Goal: Task Accomplishment & Management: Manage account settings

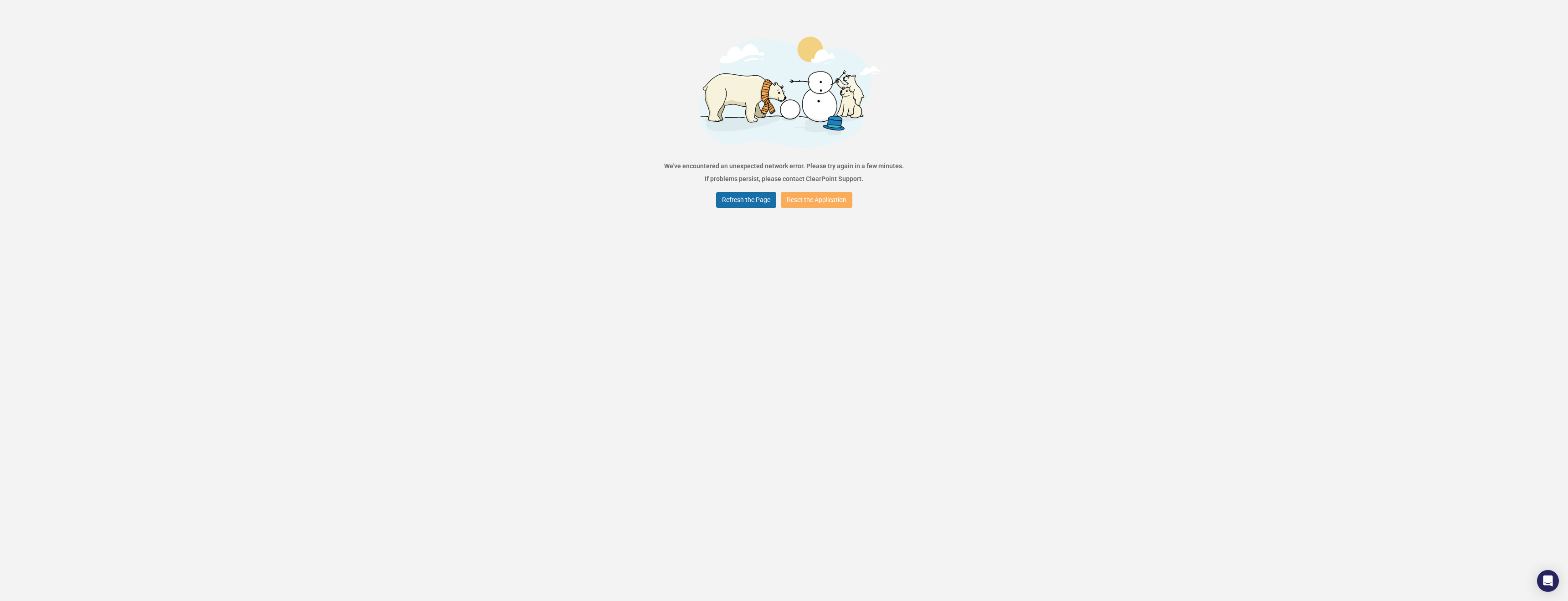
click at [744, 207] on button "Refresh the Page" at bounding box center [746, 200] width 60 height 16
click at [726, 202] on button "Refresh the Page" at bounding box center [746, 200] width 60 height 16
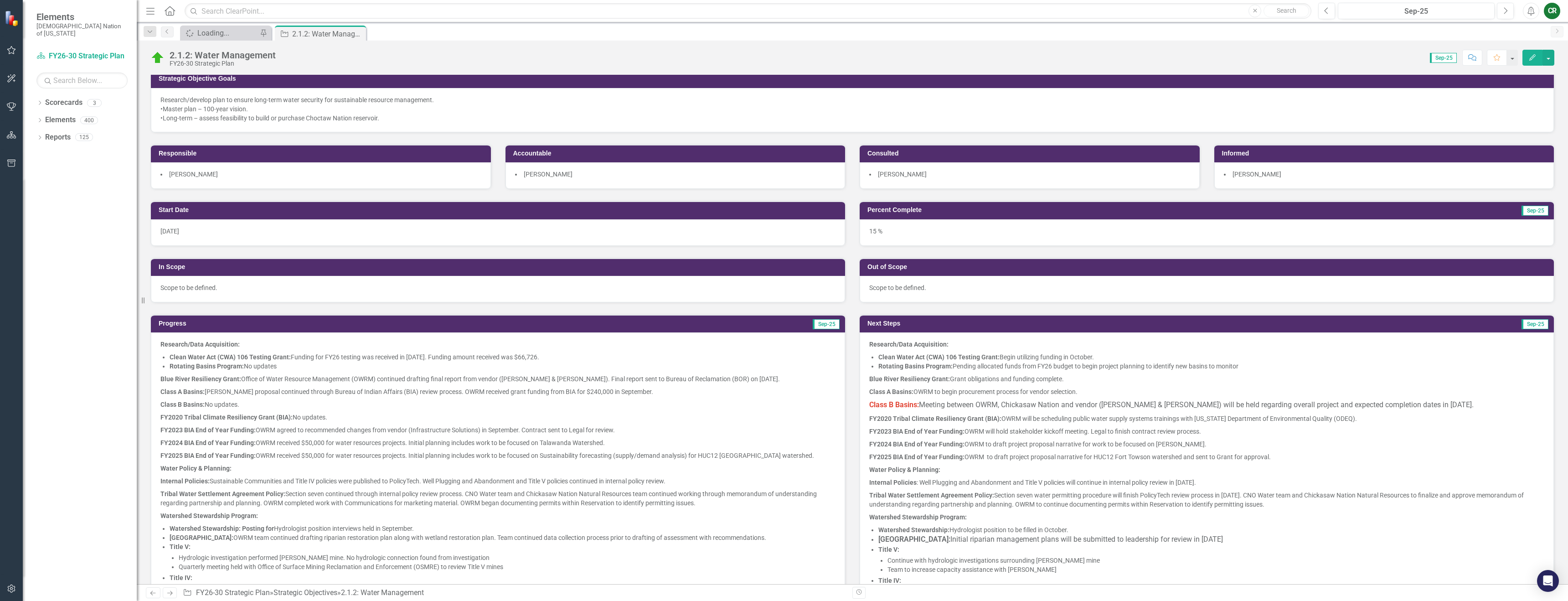
scroll to position [92, 0]
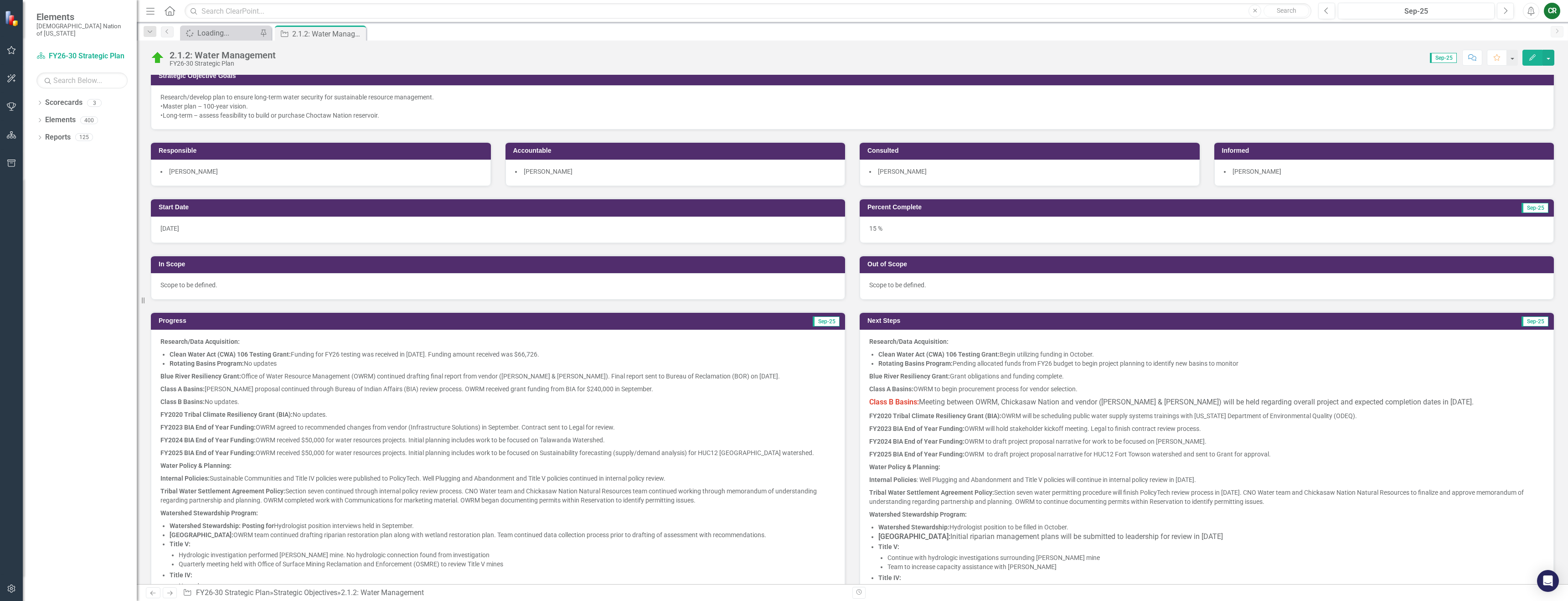
click at [964, 404] on span "Meeting between OWRM, Chickasaw Nation and vendor ([PERSON_NAME] & [PERSON_NAME…" at bounding box center [1196, 401] width 555 height 8
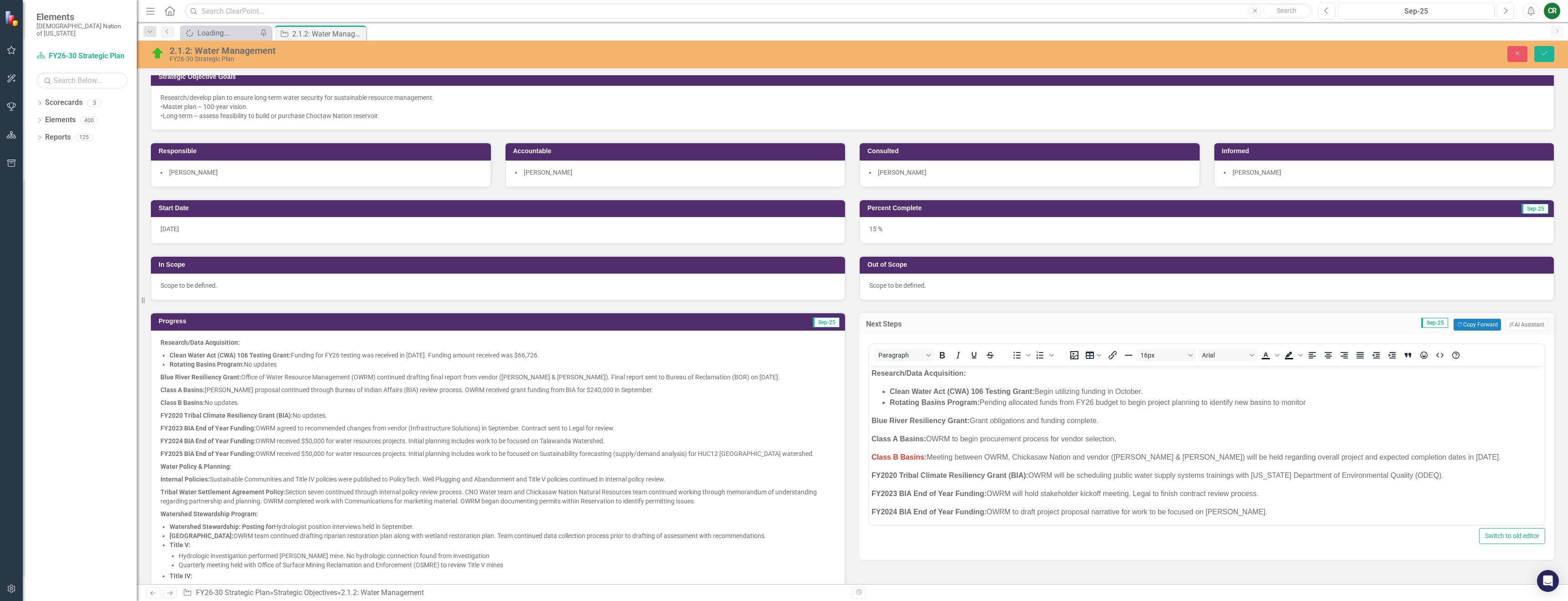
scroll to position [0, 0]
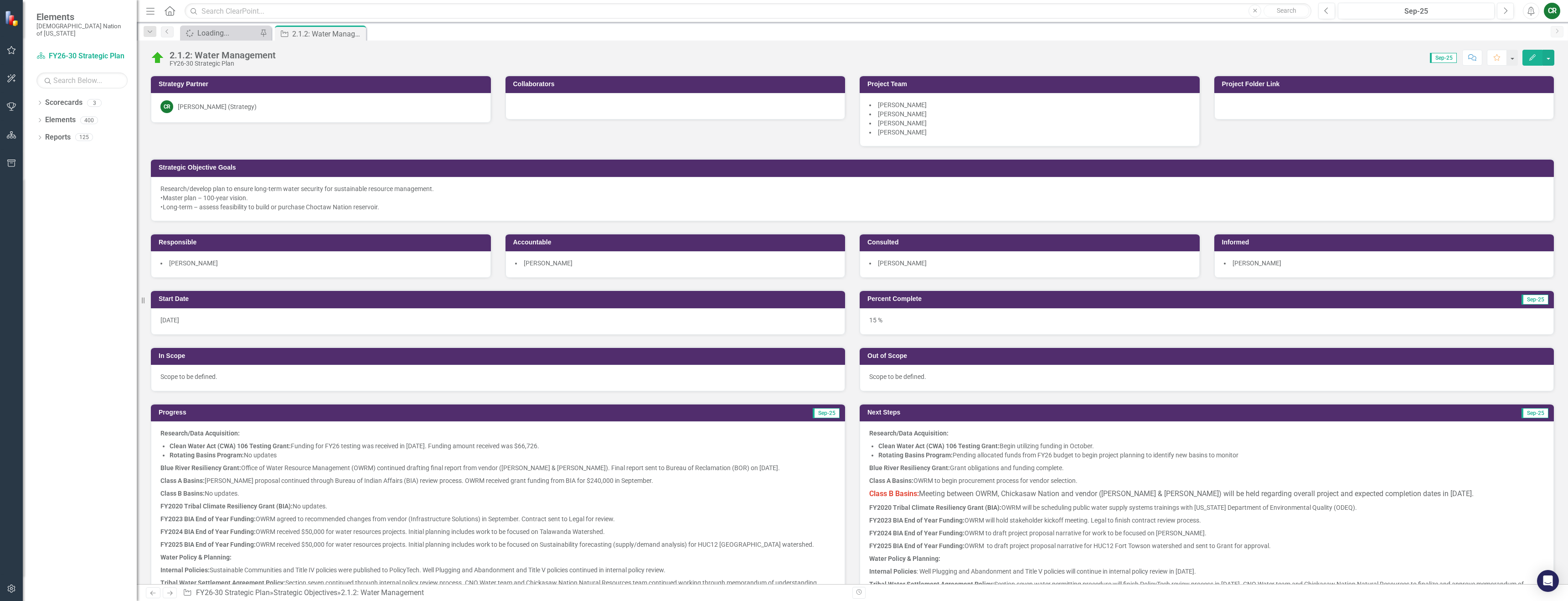
click at [1019, 531] on p "FY2024 BIA End of Year Funding: OWRM to draft project proposal narrative for wo…" at bounding box center [1207, 533] width 675 height 13
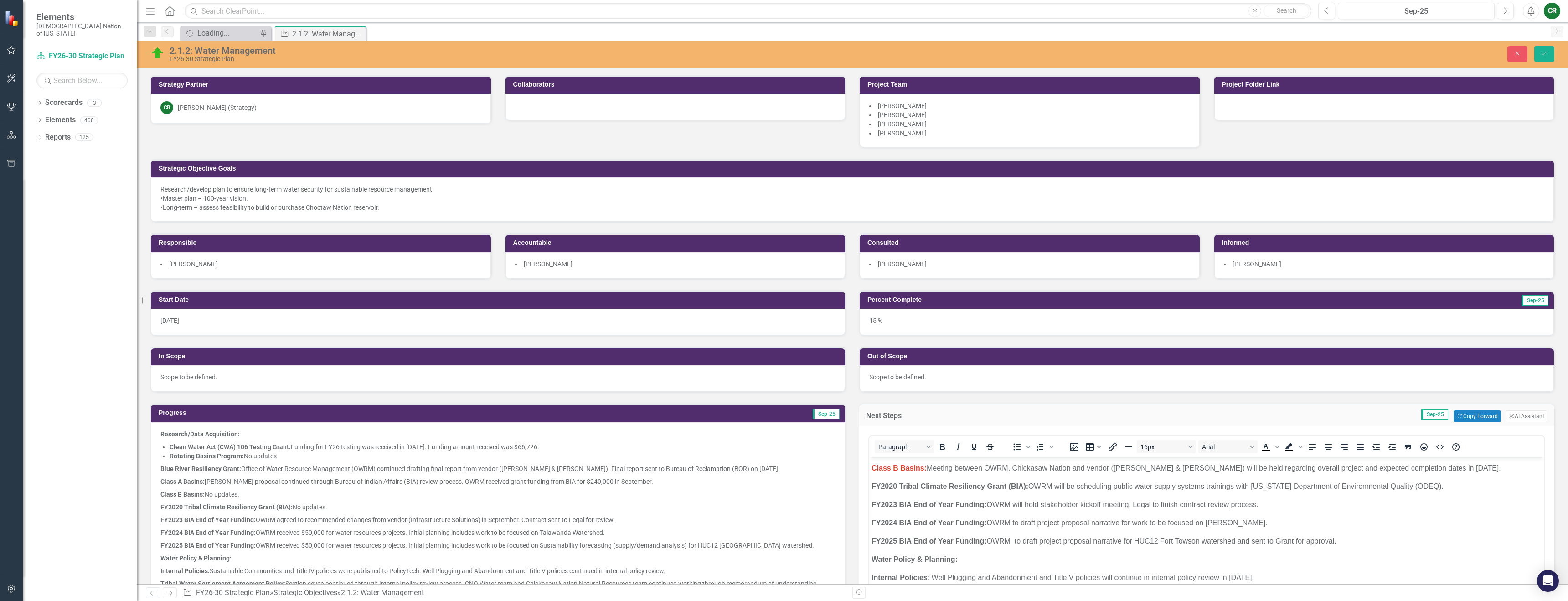
scroll to position [83, 0]
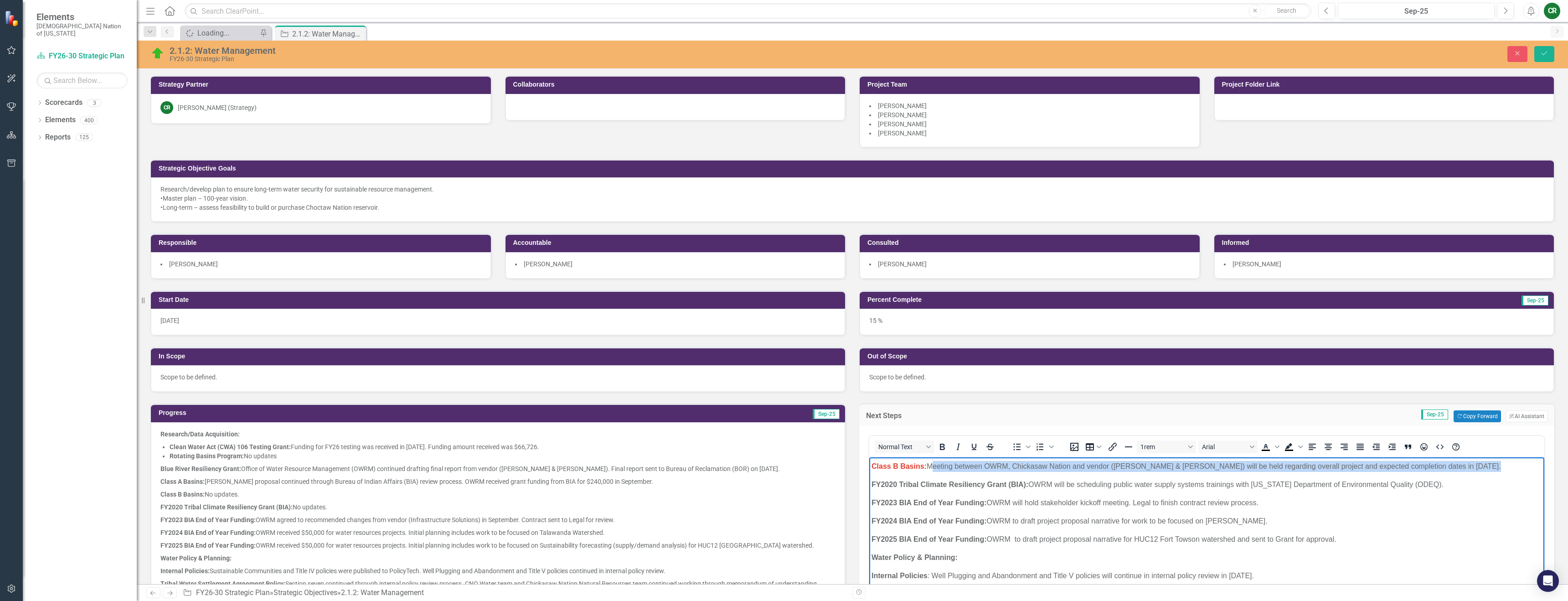
drag, startPoint x: 930, startPoint y: 468, endPoint x: 847, endPoint y: 473, distance: 83.2
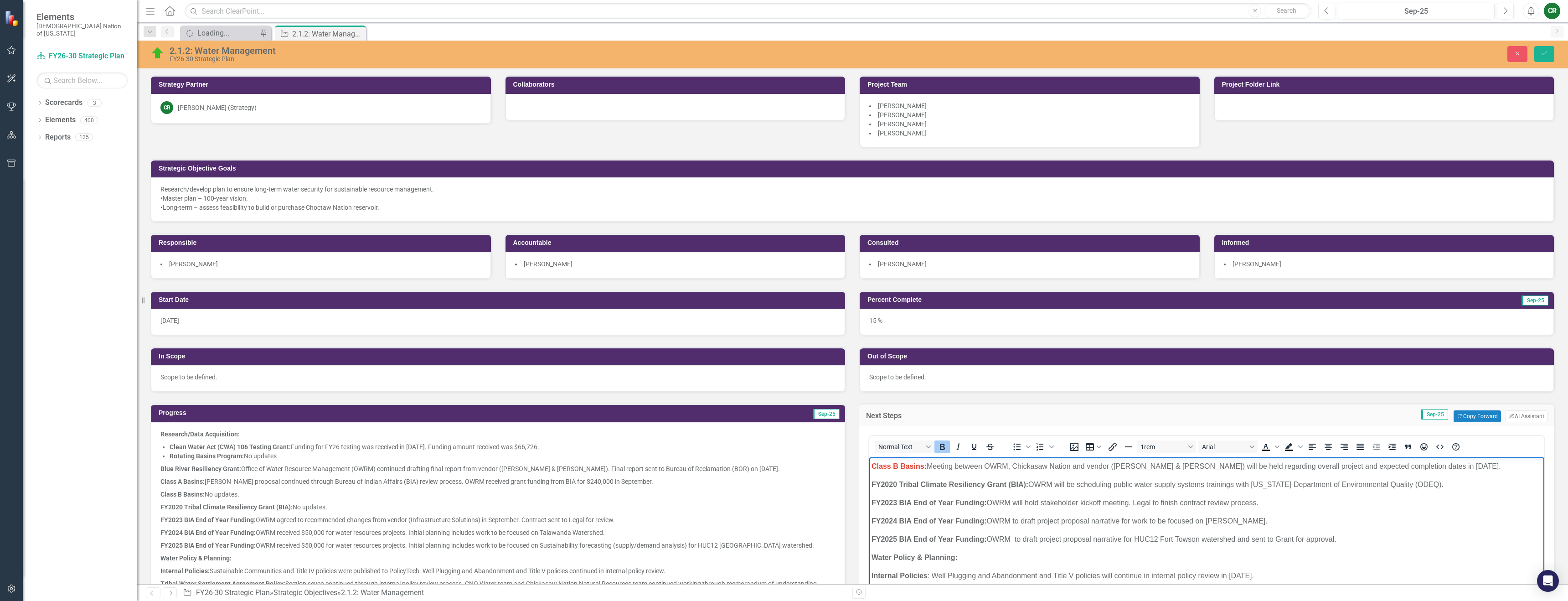
click at [908, 469] on strong "Class B Basins:" at bounding box center [899, 466] width 55 height 8
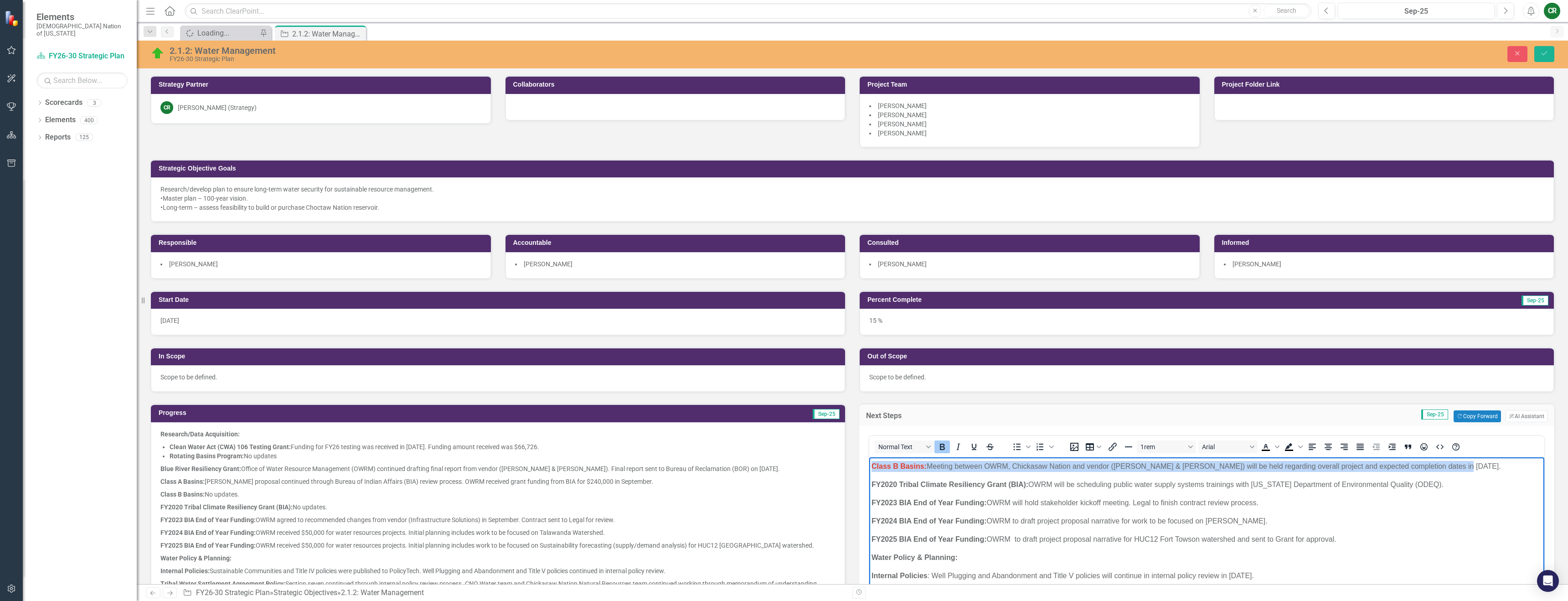
click at [908, 469] on strong "Class B Basins:" at bounding box center [899, 466] width 55 height 8
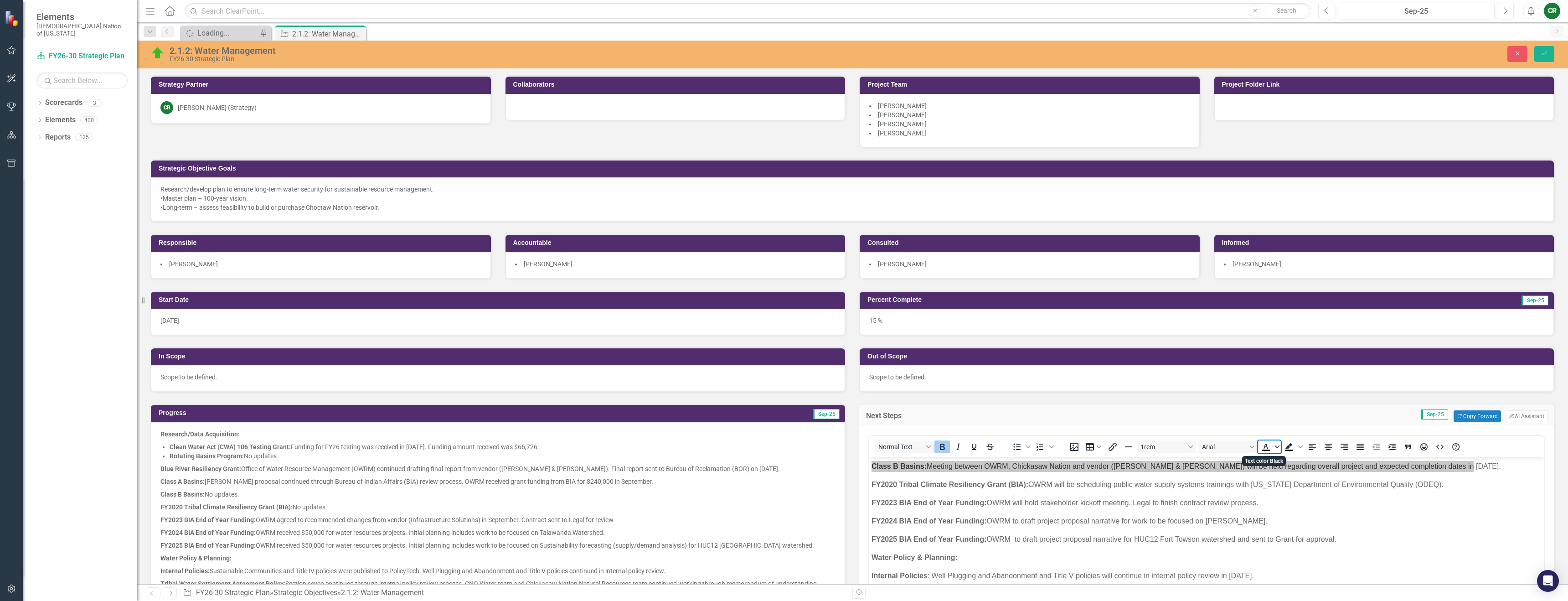
click at [1276, 449] on span "Text color Black" at bounding box center [1277, 446] width 8 height 13
drag, startPoint x: 1286, startPoint y: 514, endPoint x: 420, endPoint y: 57, distance: 979.2
click at [1286, 514] on icon "Remove color" at bounding box center [1289, 515] width 8 height 8
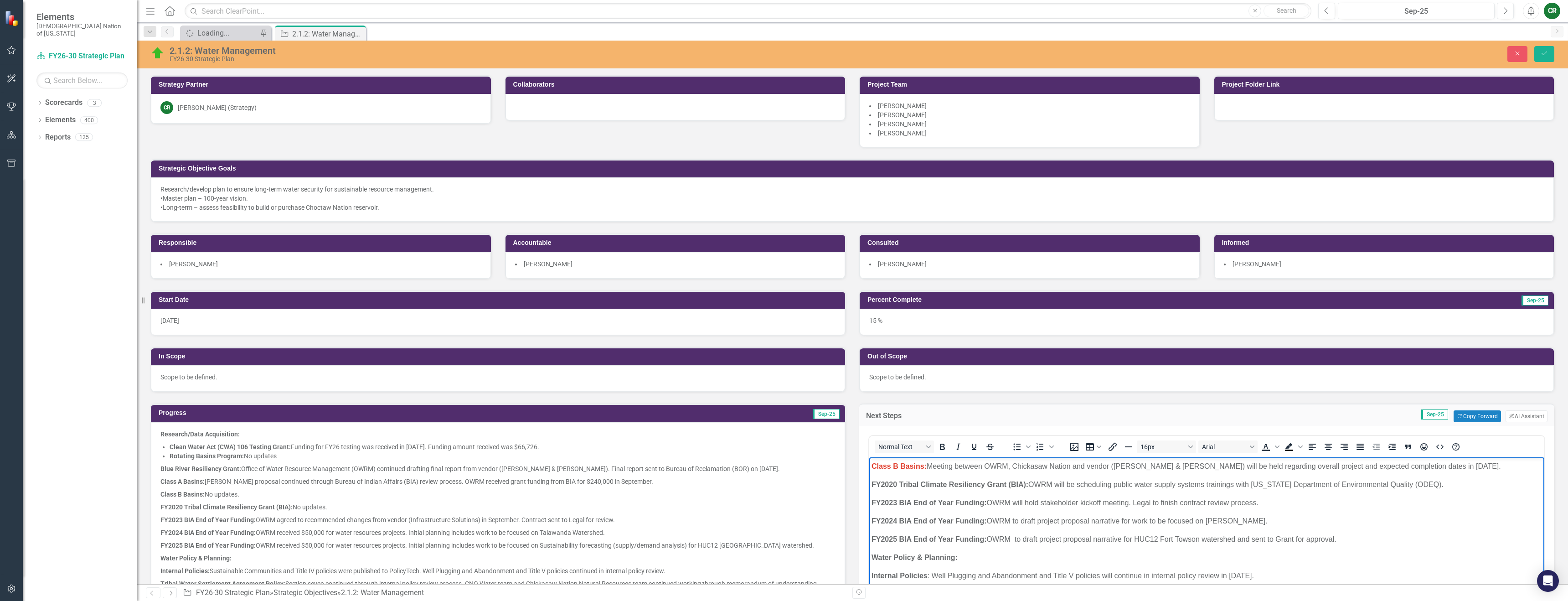
click at [1103, 499] on p "FY2023 BIA End of Year Funding: OWRM will hold stakeholder kickoff meeting. Leg…" at bounding box center [1207, 503] width 670 height 11
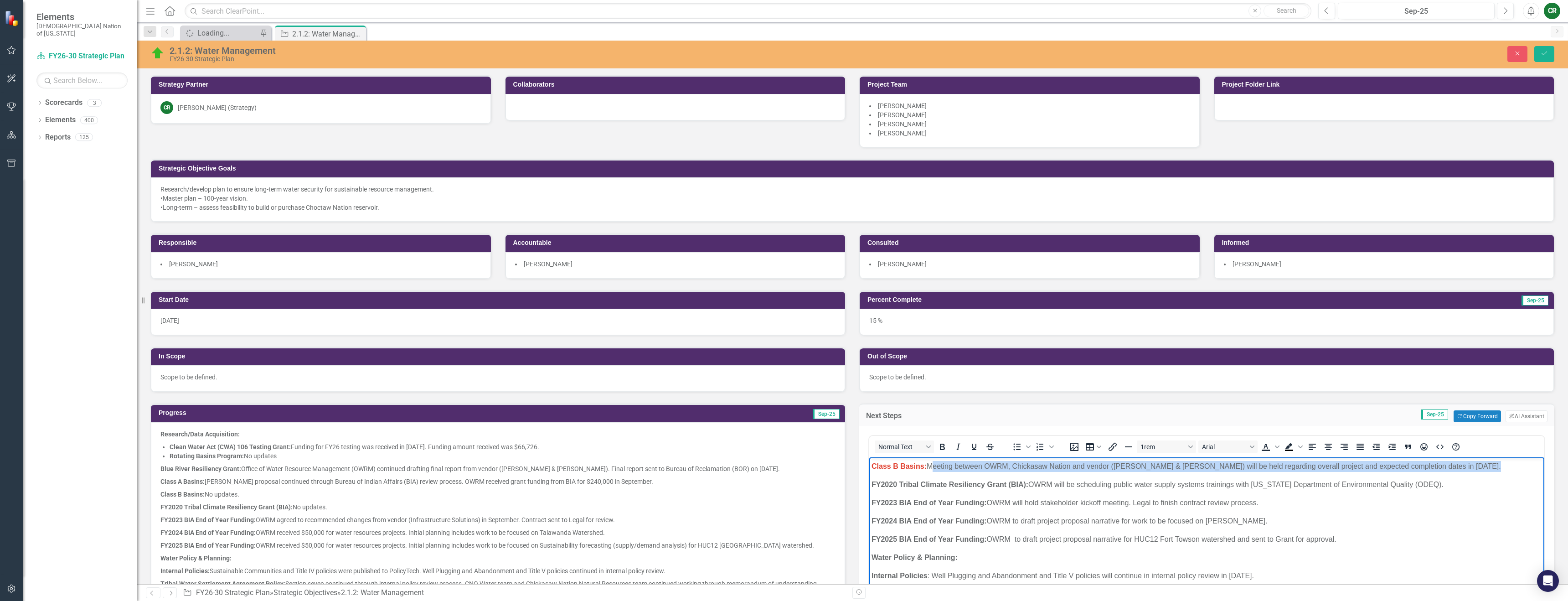
drag, startPoint x: 928, startPoint y: 470, endPoint x: 841, endPoint y: 473, distance: 87.1
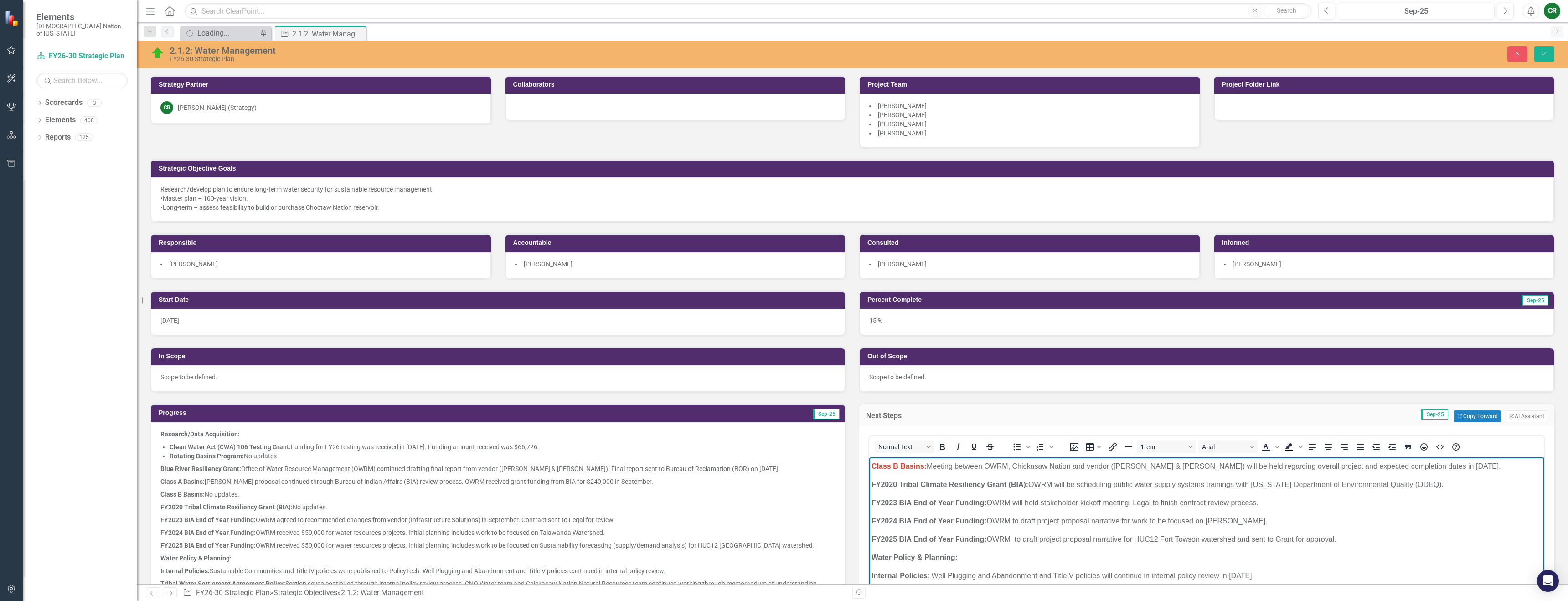
click at [872, 466] on strong "Class B Basins:" at bounding box center [899, 466] width 55 height 8
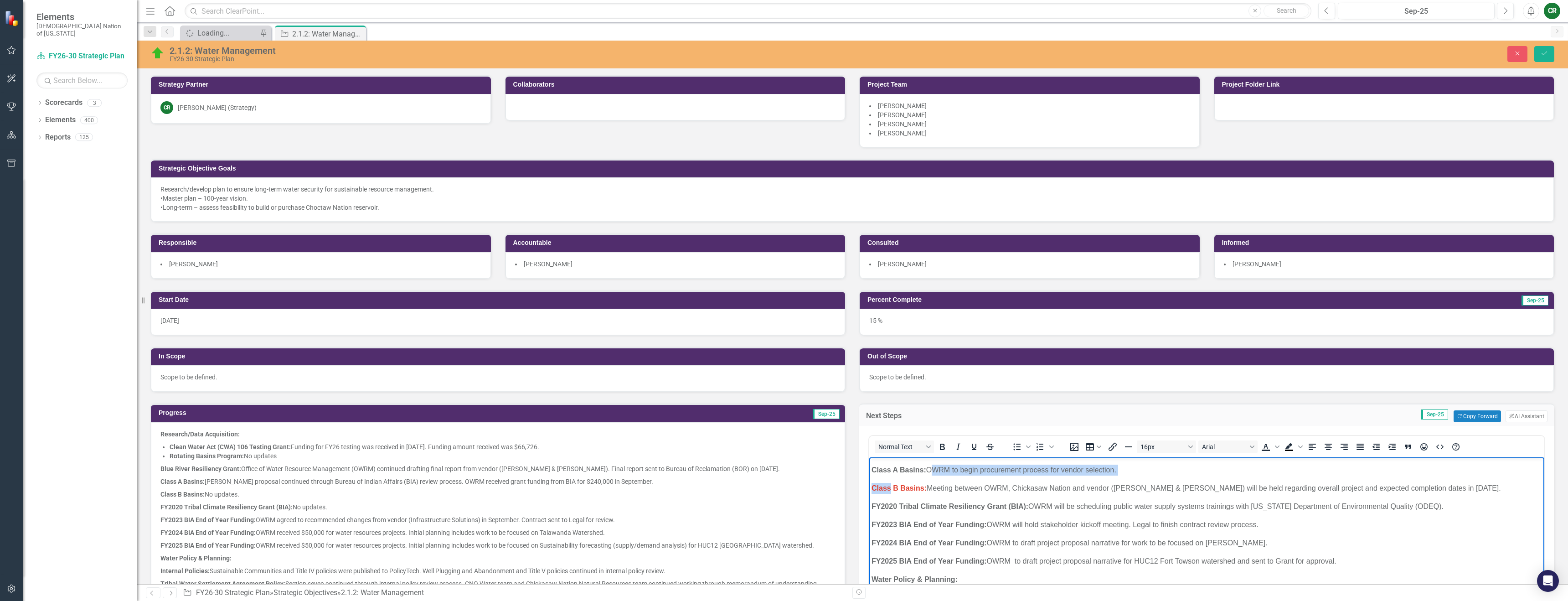
scroll to position [54, 0]
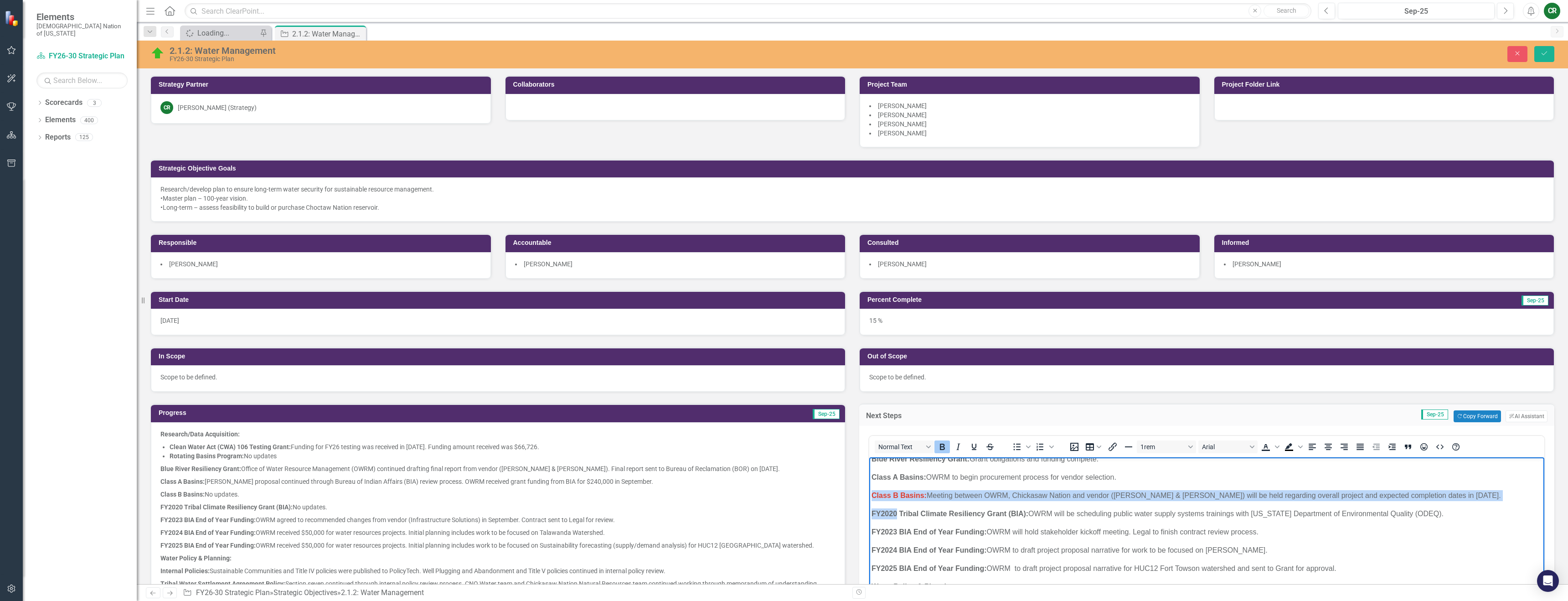
drag, startPoint x: 872, startPoint y: 466, endPoint x: 942, endPoint y: 502, distance: 78.7
click at [1276, 447] on icon "Text color" at bounding box center [1277, 447] width 5 height 5
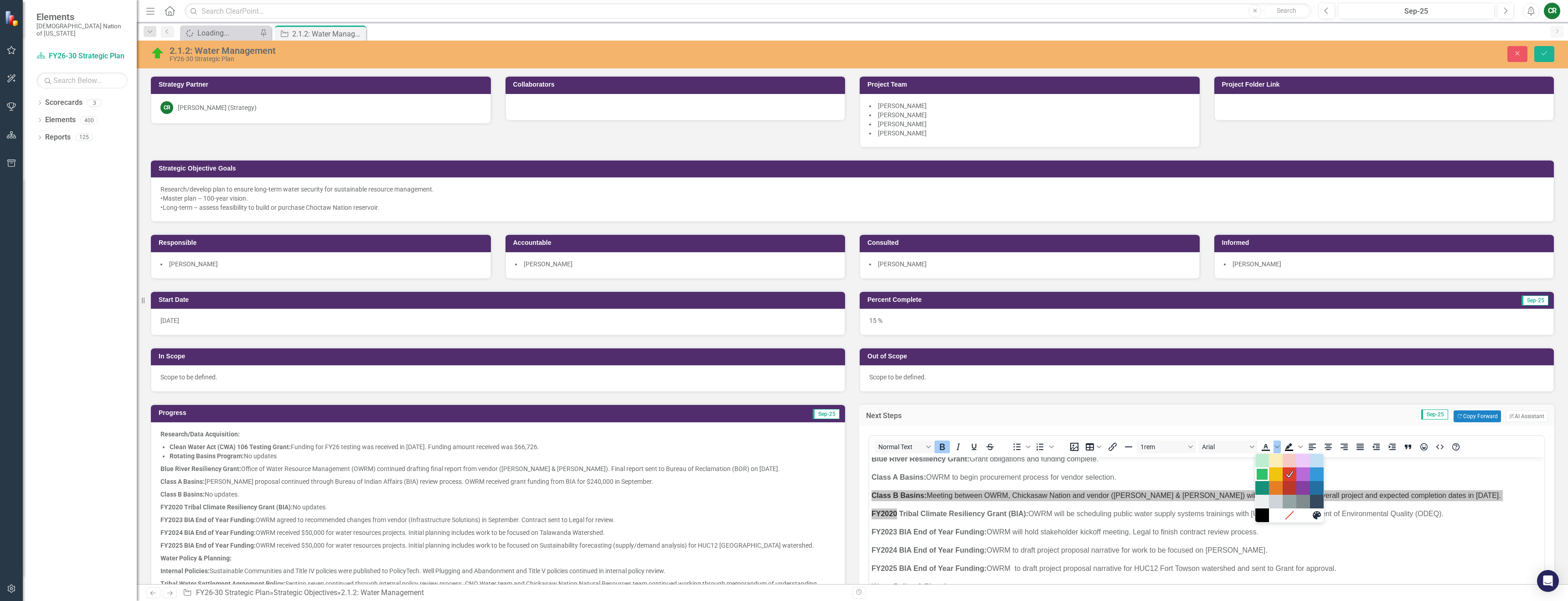
click at [1267, 473] on div "Green" at bounding box center [1262, 474] width 11 height 11
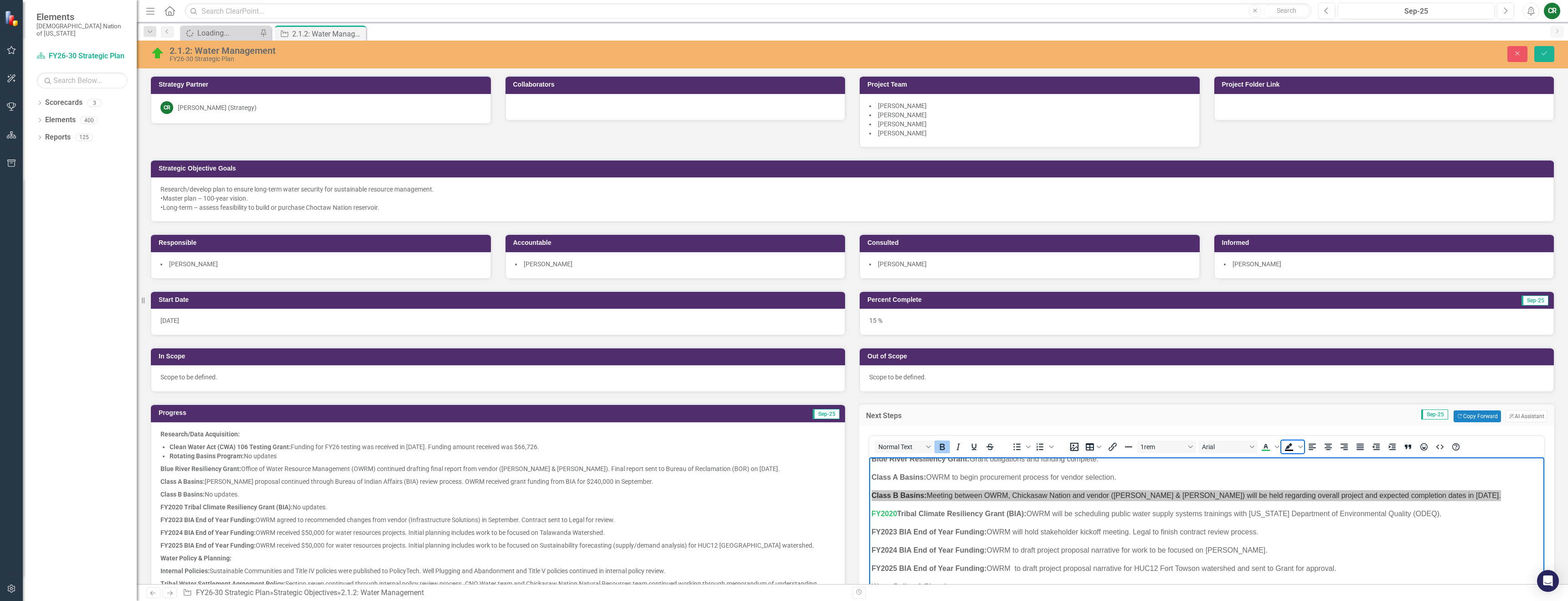
click at [1281, 449] on span "Background color Black" at bounding box center [1289, 446] width 15 height 13
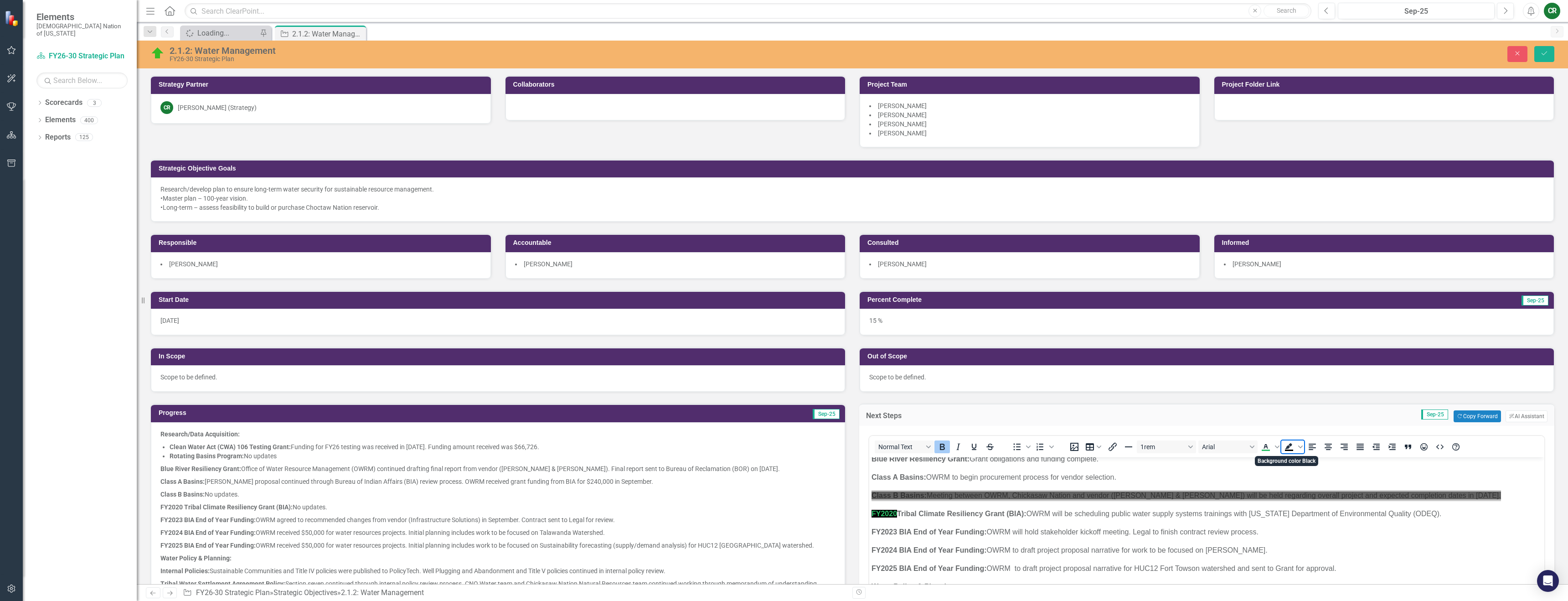
click at [1285, 449] on icon "Background color Black" at bounding box center [1289, 446] width 8 height 6
click at [1298, 446] on icon "Background color Black" at bounding box center [1300, 447] width 5 height 5
click at [1312, 514] on icon "Remove color" at bounding box center [1312, 515] width 8 height 8
click at [1275, 447] on icon "Text color Green" at bounding box center [1277, 447] width 5 height 3
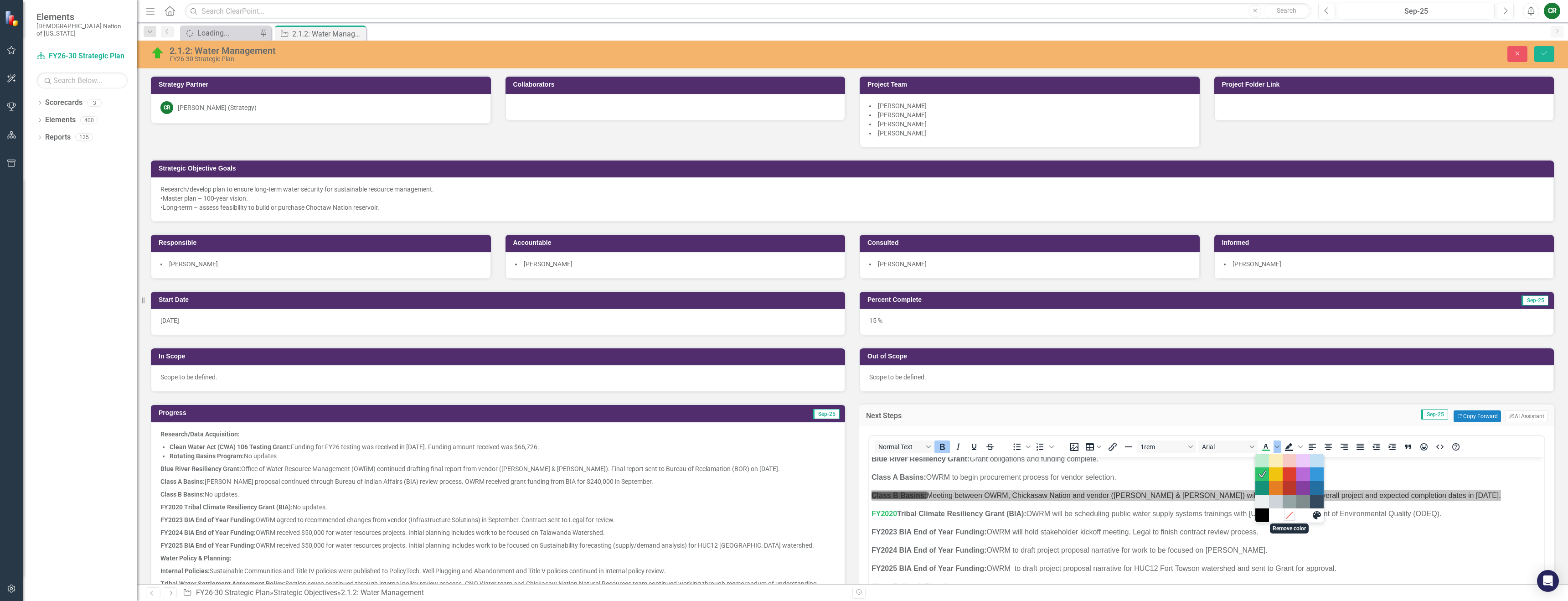
click at [1287, 514] on icon "Remove color" at bounding box center [1289, 515] width 8 height 8
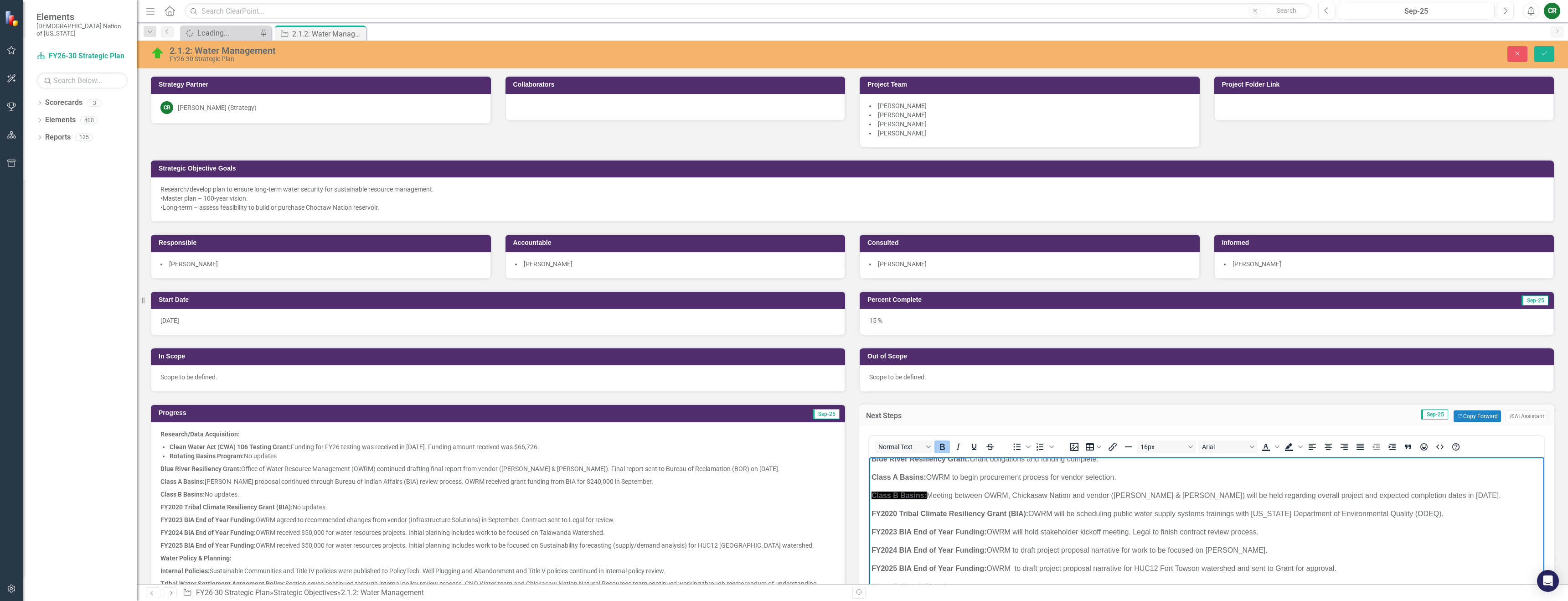
click at [905, 498] on strong "Class B Basins:" at bounding box center [899, 495] width 55 height 8
drag, startPoint x: 962, startPoint y: 492, endPoint x: 859, endPoint y: 498, distance: 103.2
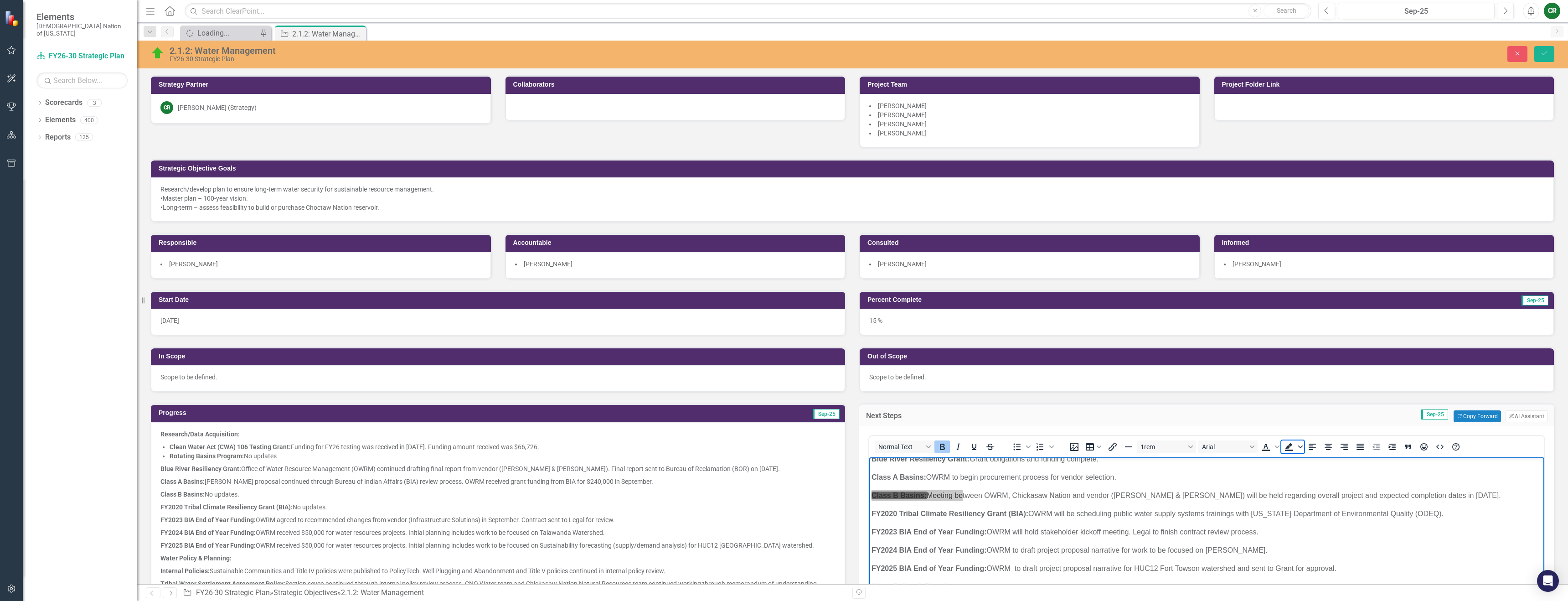
click at [1300, 446] on span "Background color" at bounding box center [1301, 446] width 8 height 13
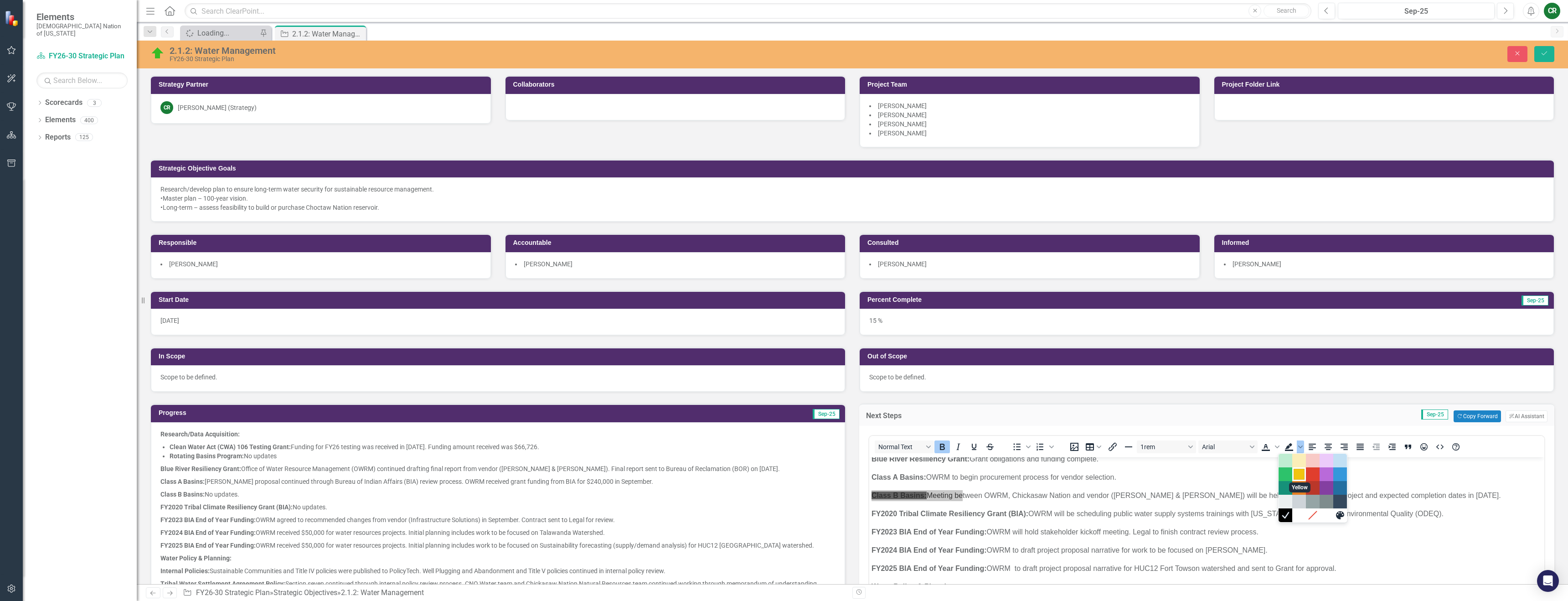
click at [1299, 473] on div "Yellow" at bounding box center [1299, 474] width 11 height 11
click at [1298, 446] on icon "Background color Yellow" at bounding box center [1300, 447] width 5 height 3
click at [1312, 515] on icon "Remove color" at bounding box center [1312, 515] width 6 height 6
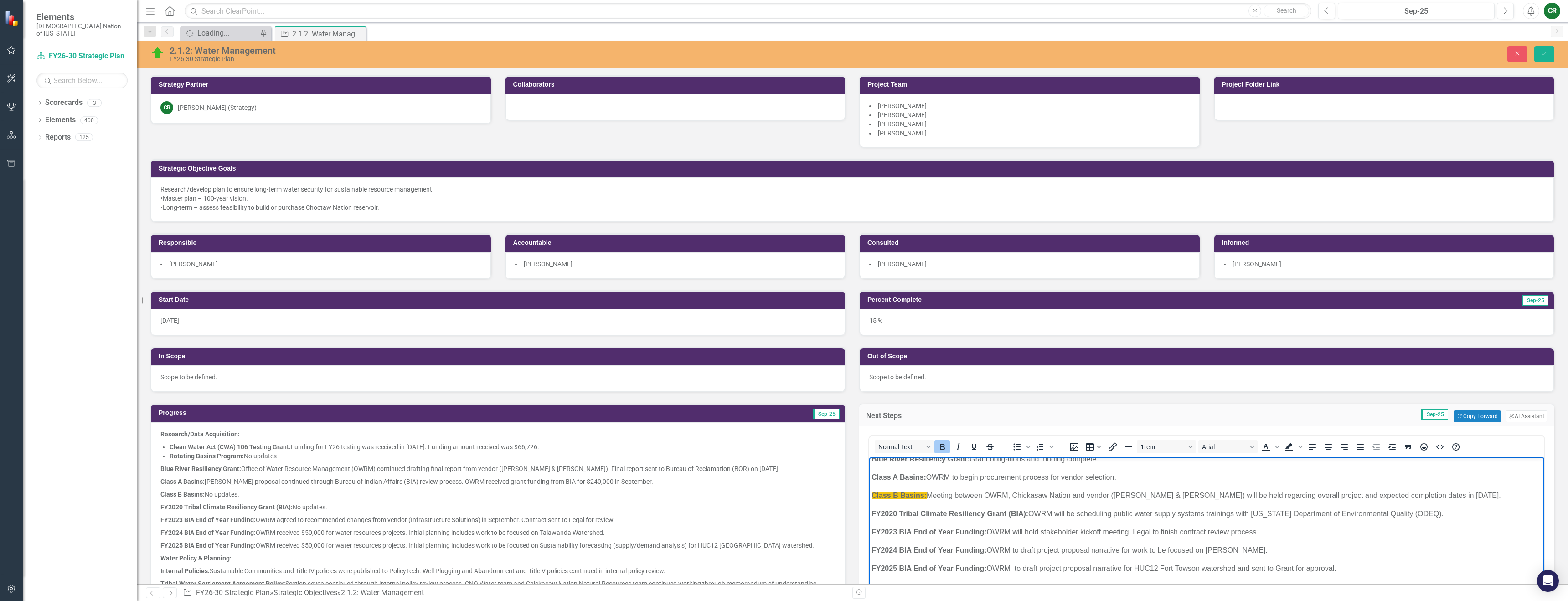
click at [1257, 527] on p "FY2023 BIA End of Year Funding: OWRM will hold stakeholder kickoff meeting. Leg…" at bounding box center [1207, 532] width 670 height 11
drag, startPoint x: 924, startPoint y: 495, endPoint x: 865, endPoint y: 495, distance: 59.0
drag, startPoint x: 1298, startPoint y: 445, endPoint x: 1300, endPoint y: 449, distance: 4.5
click at [1298, 445] on icon "Background color" at bounding box center [1300, 447] width 5 height 5
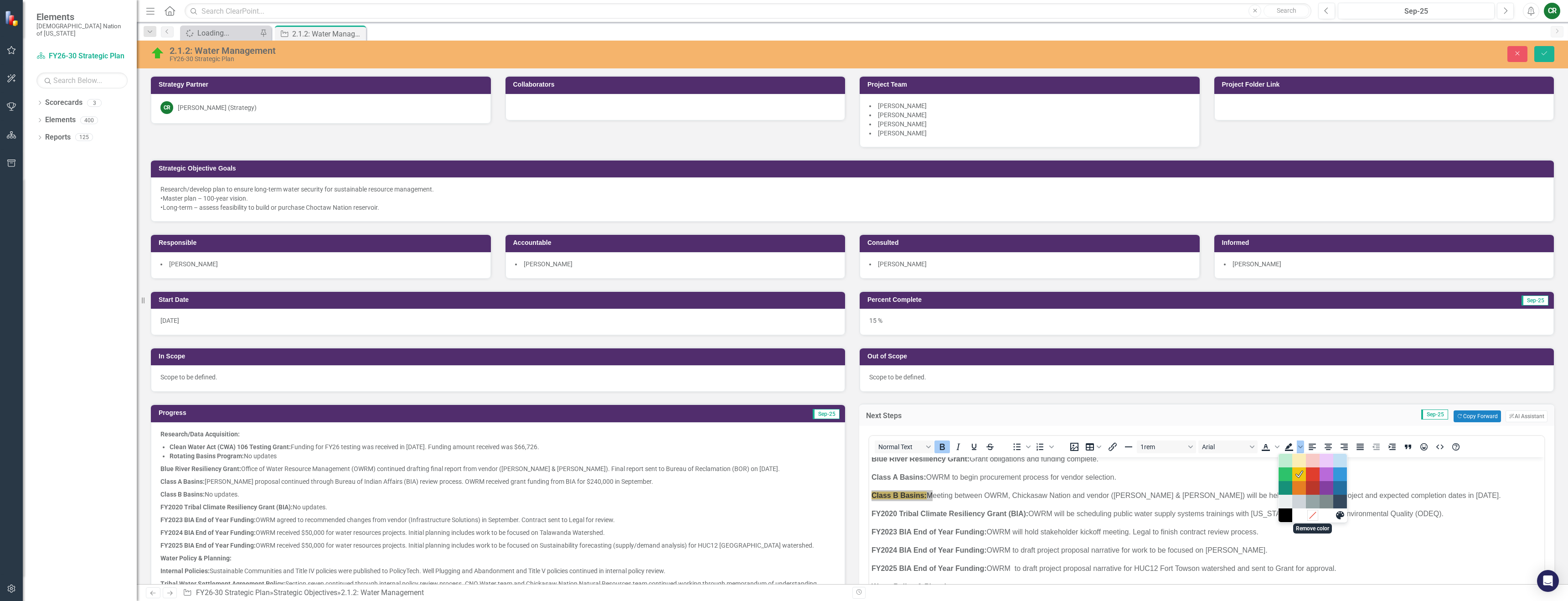
click at [1312, 516] on icon "Remove color" at bounding box center [1312, 515] width 8 height 8
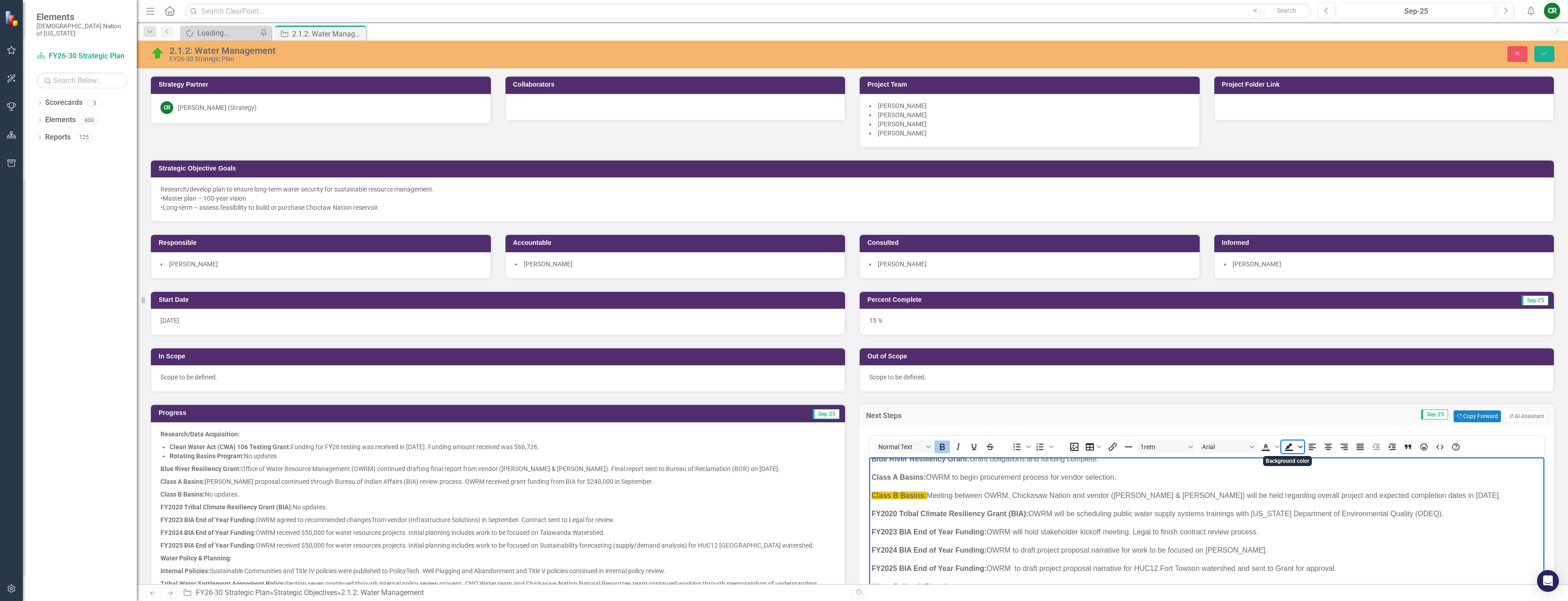
click at [1298, 448] on icon "Background color" at bounding box center [1300, 447] width 5 height 5
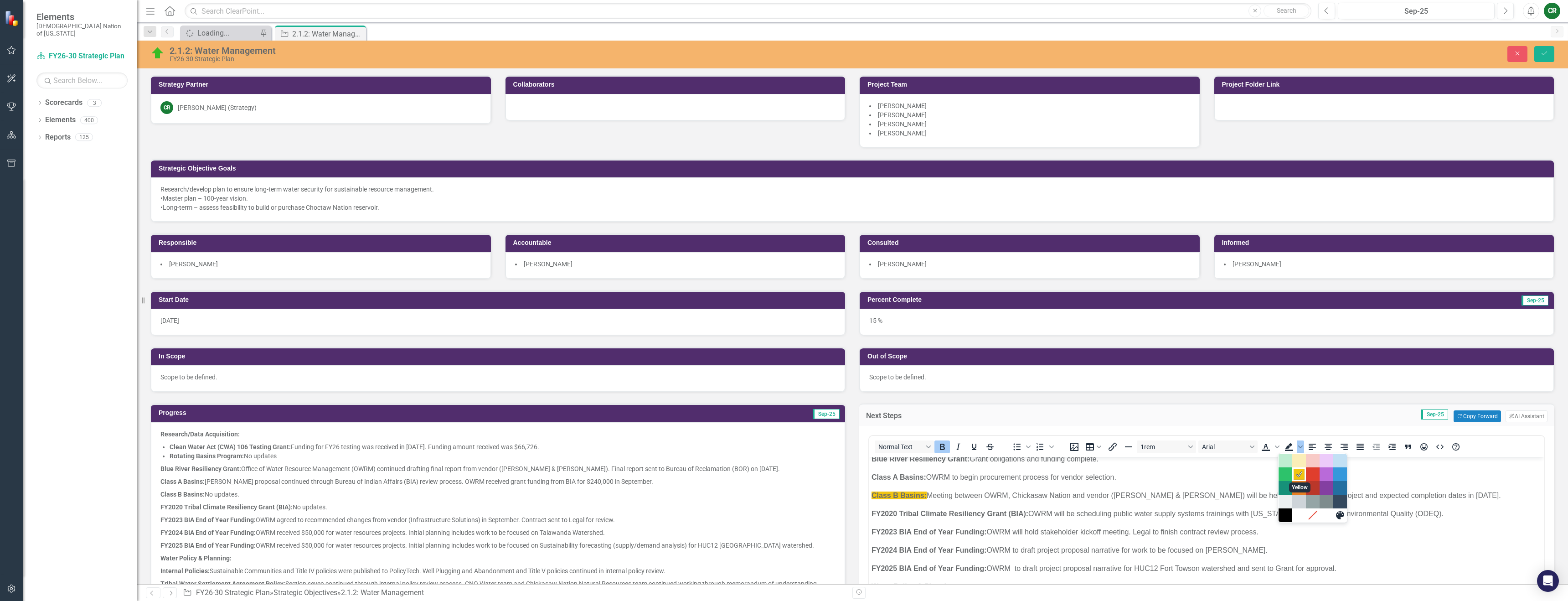
click at [1305, 475] on div at bounding box center [1312, 475] width 68 height 14
click at [1306, 474] on div at bounding box center [1312, 475] width 68 height 14
click at [1311, 475] on div "Red" at bounding box center [1312, 474] width 11 height 11
click at [1298, 447] on icon "Background color Red" at bounding box center [1300, 447] width 5 height 5
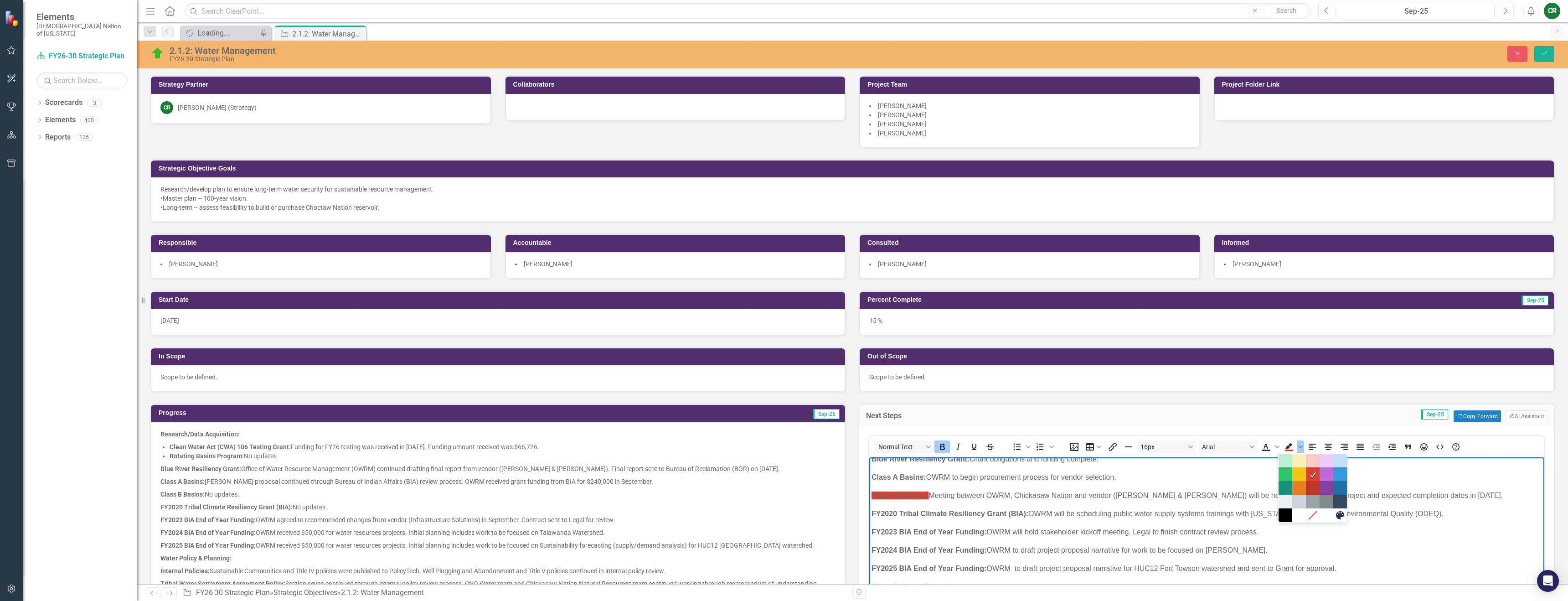
drag, startPoint x: 947, startPoint y: 495, endPoint x: 859, endPoint y: 498, distance: 88.1
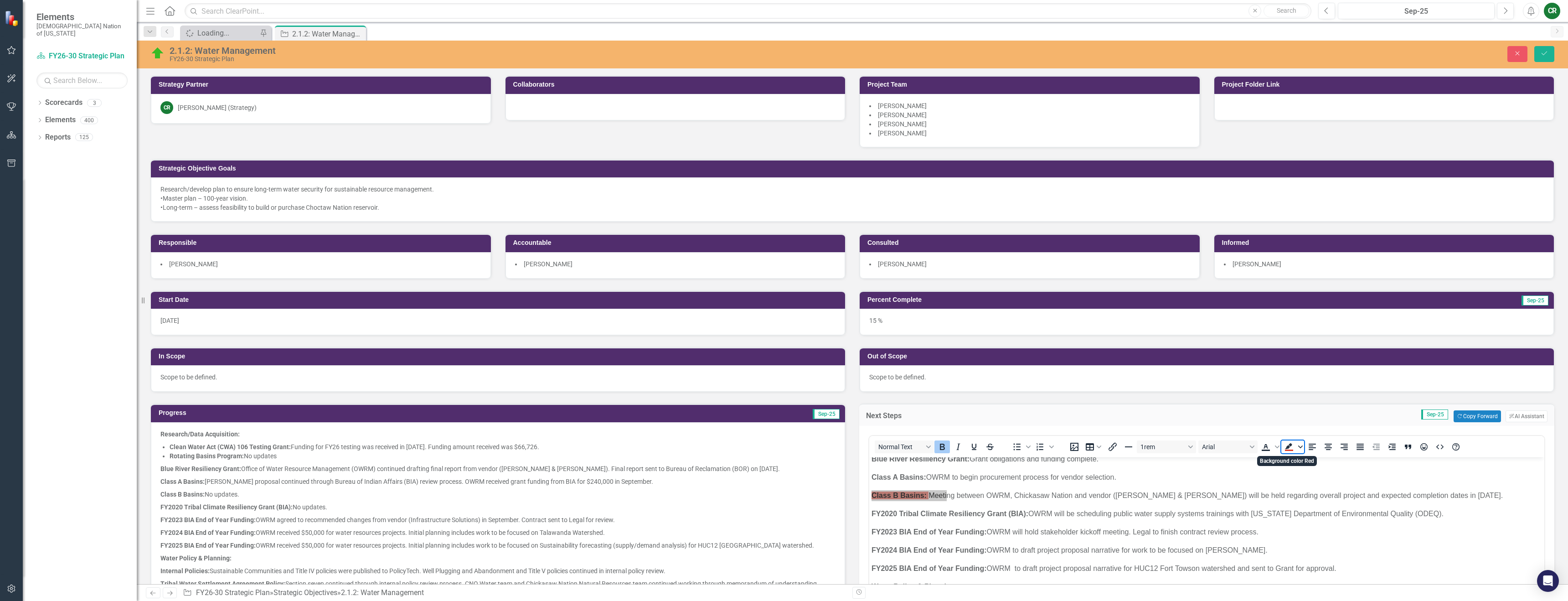
click at [1299, 448] on icon "Background color Red" at bounding box center [1300, 447] width 5 height 5
click at [1311, 519] on icon "Remove color" at bounding box center [1312, 515] width 8 height 8
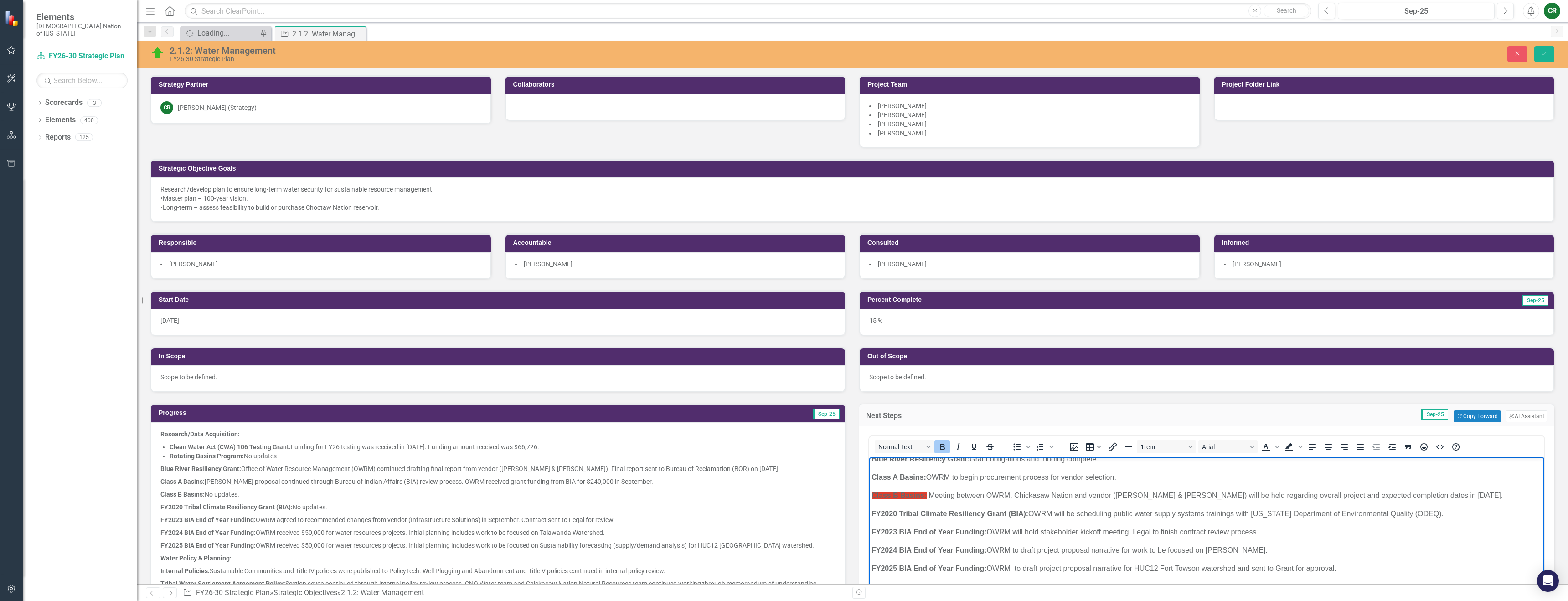
click at [1219, 547] on p "FY2024 BIA End of Year Funding: OWRM to draft project proposal narrative for wo…" at bounding box center [1207, 550] width 670 height 11
click at [1551, 52] on button "Save" at bounding box center [1544, 54] width 20 height 16
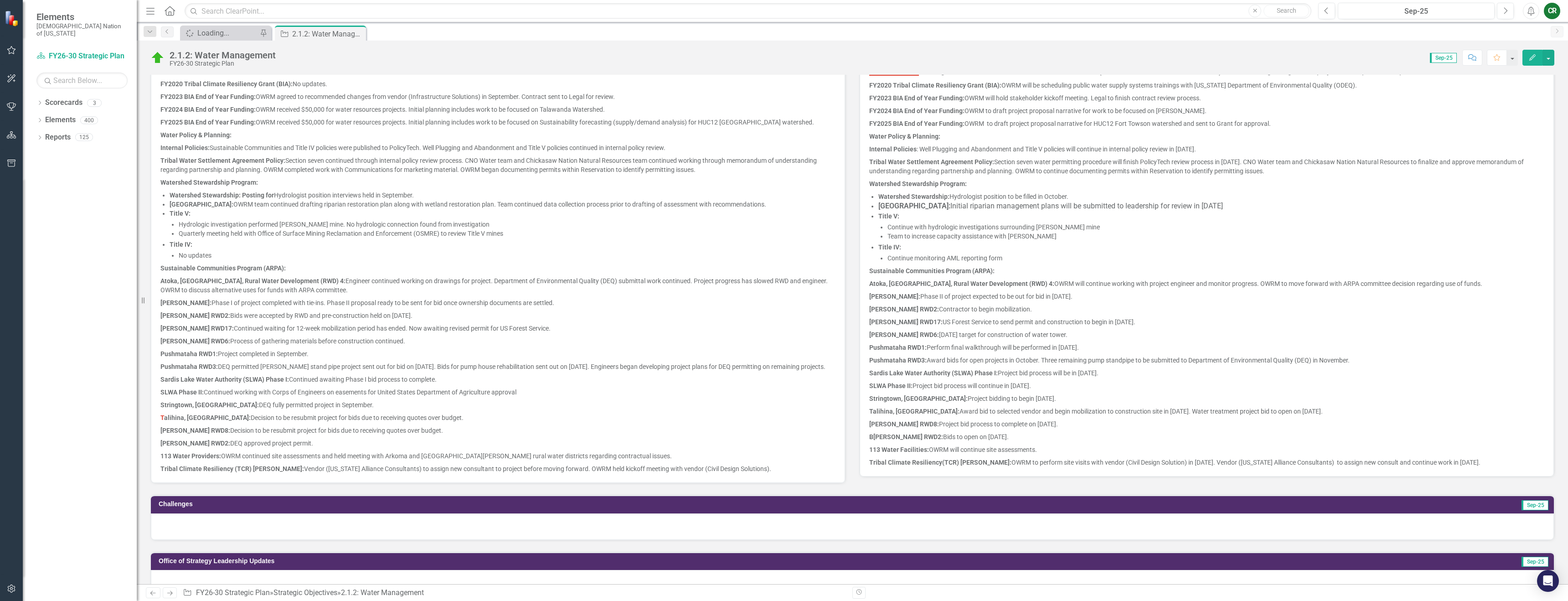
scroll to position [423, 0]
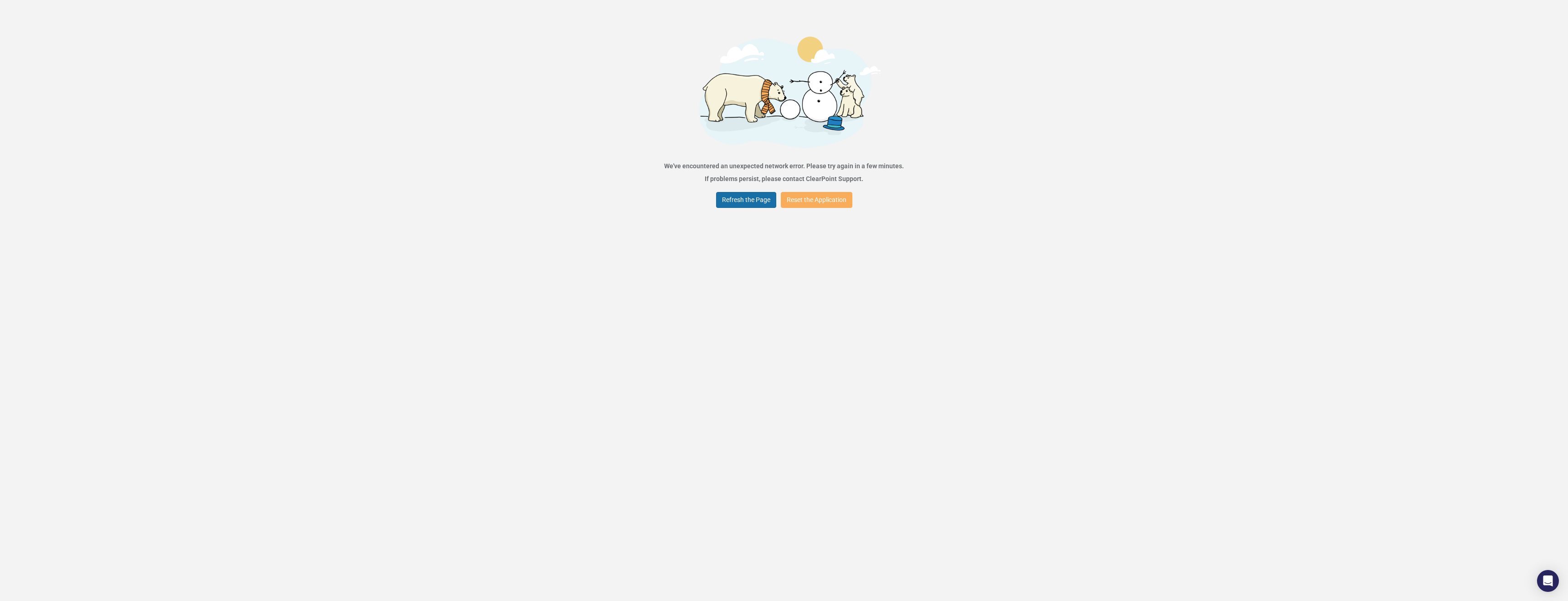
click at [751, 202] on button "Refresh the Page" at bounding box center [746, 200] width 60 height 16
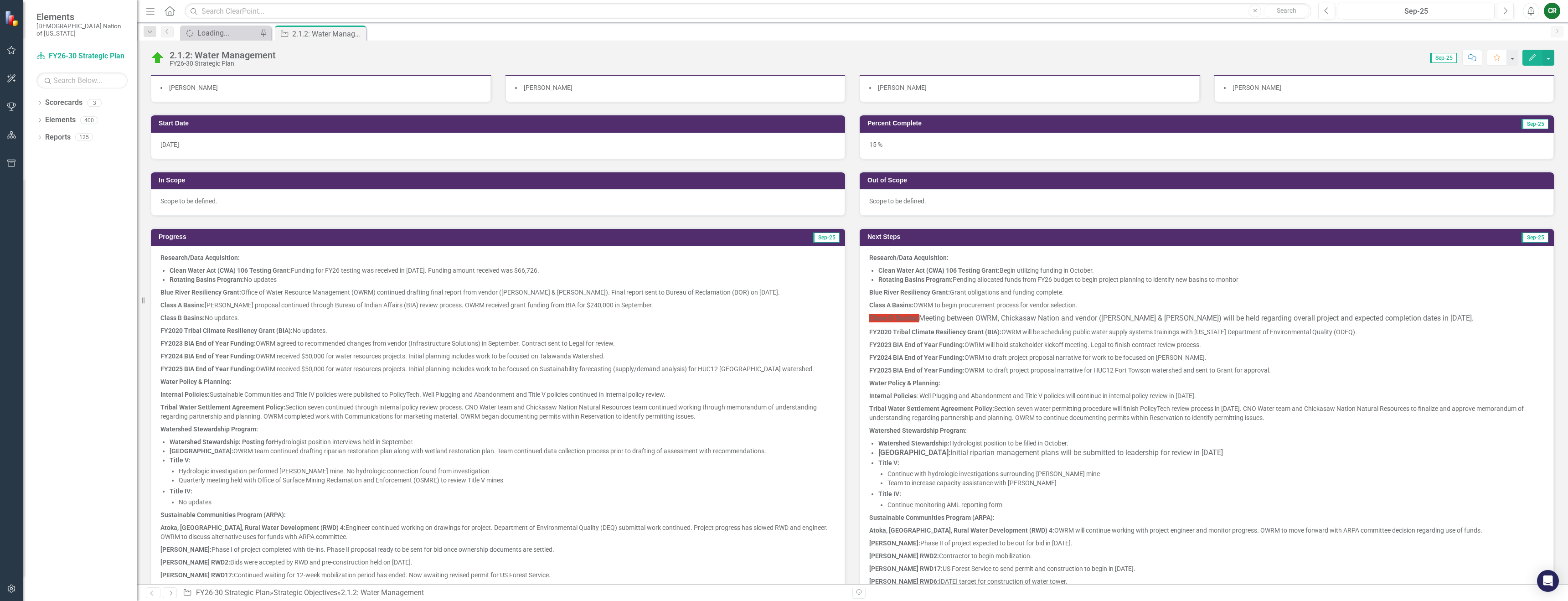
scroll to position [188, 0]
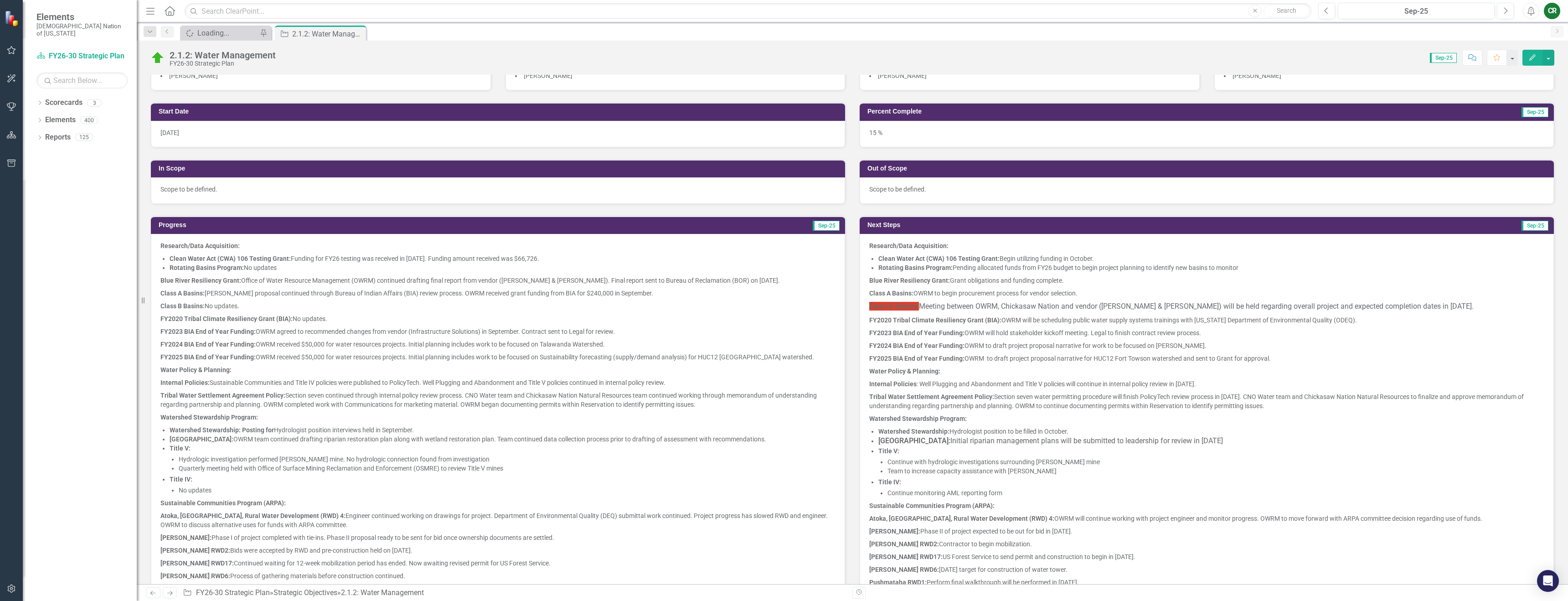
click at [936, 314] on p "FY2020 Tribal Climate Resiliency Grant (BIA): OWRM will be scheduling public wa…" at bounding box center [1207, 320] width 675 height 13
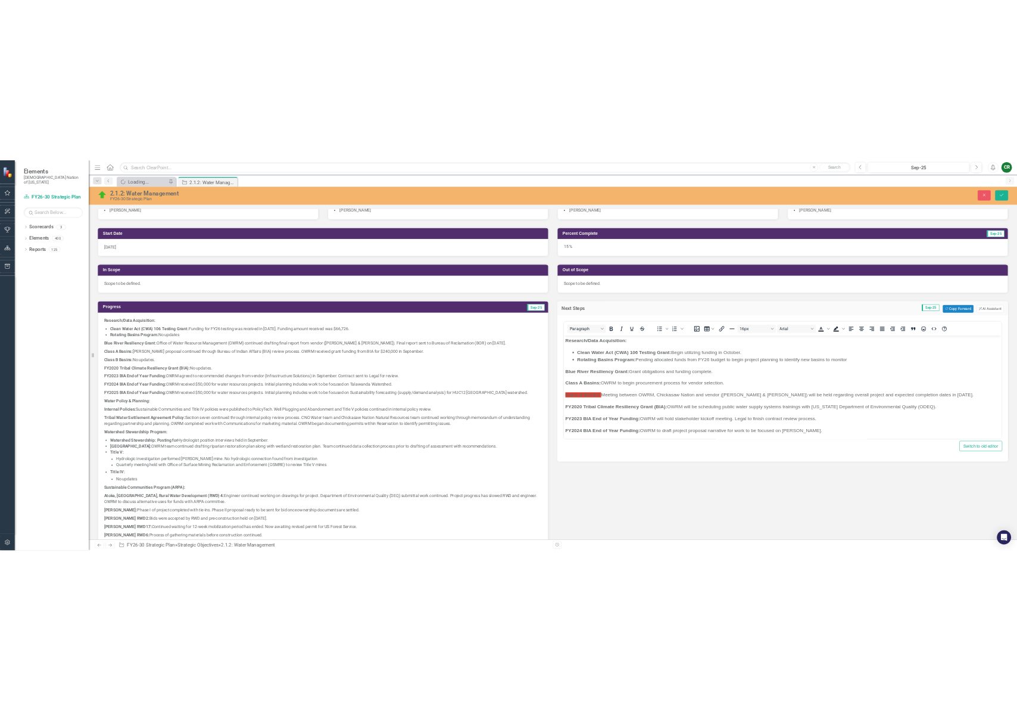
scroll to position [0, 0]
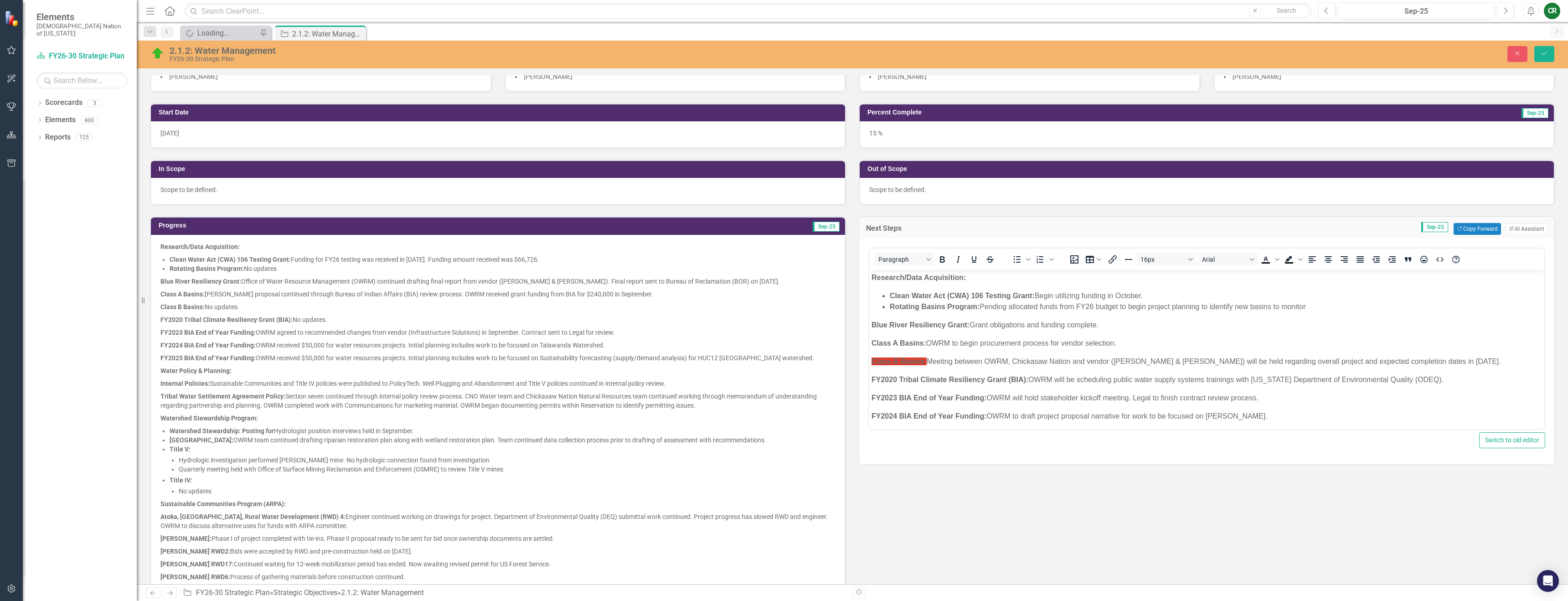
click at [1455, 357] on p "Class B Basins: Meeting between OWRM, Chickasaw Nation and vendor ([PERSON_NAME…" at bounding box center [1207, 361] width 670 height 11
